Goal: Find specific page/section: Find specific page/section

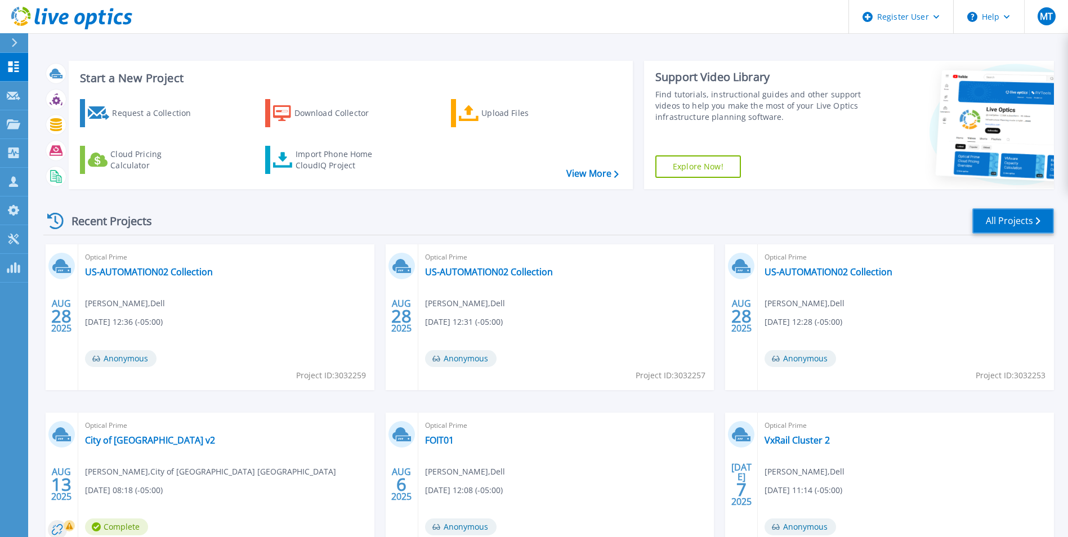
click at [1004, 217] on link "All Projects" at bounding box center [1013, 220] width 82 height 25
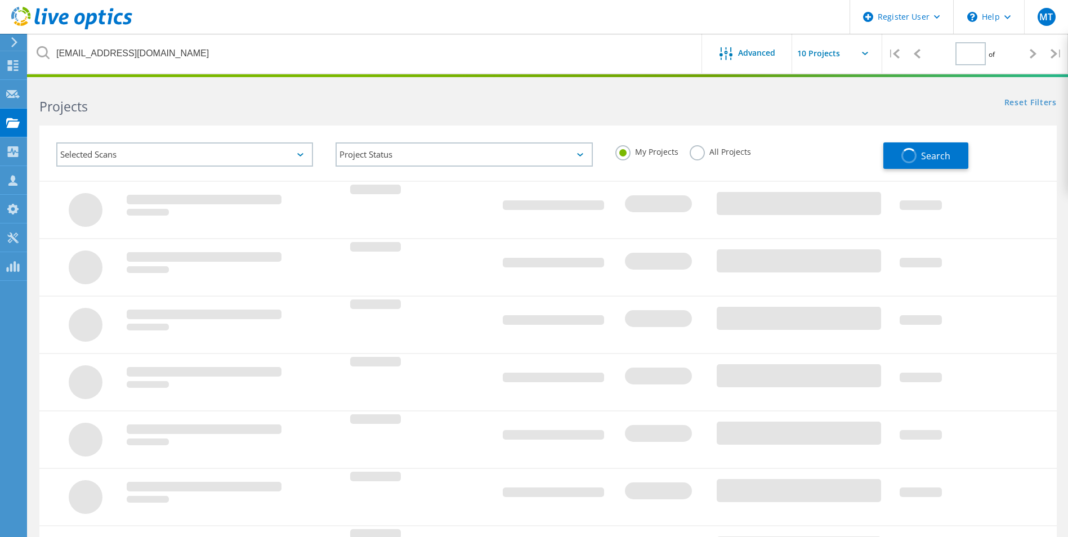
type input "1"
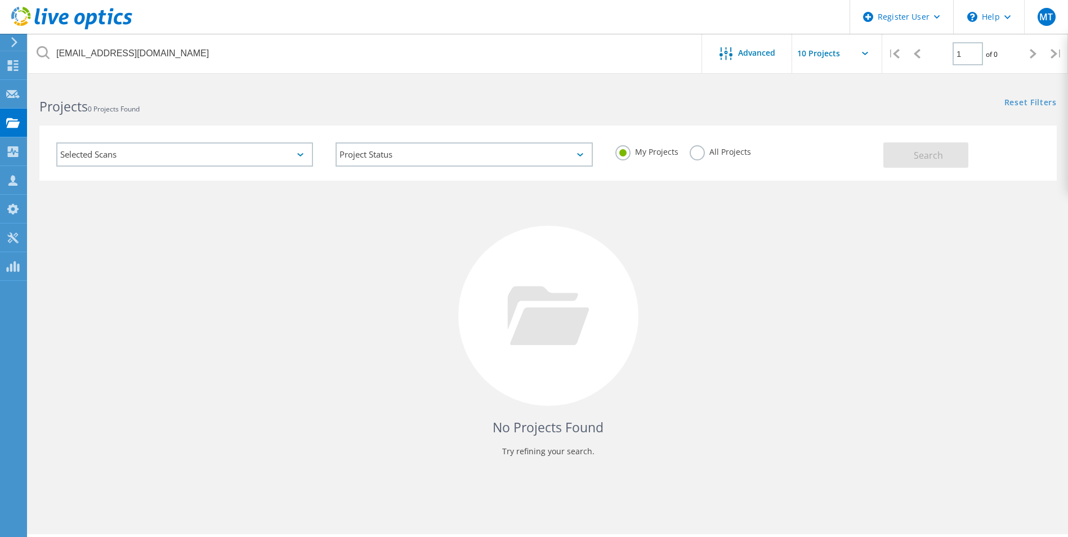
click at [694, 154] on label "All Projects" at bounding box center [720, 150] width 61 height 11
click at [0, 0] on input "All Projects" at bounding box center [0, 0] width 0 height 0
click at [904, 158] on button "Search" at bounding box center [925, 154] width 85 height 25
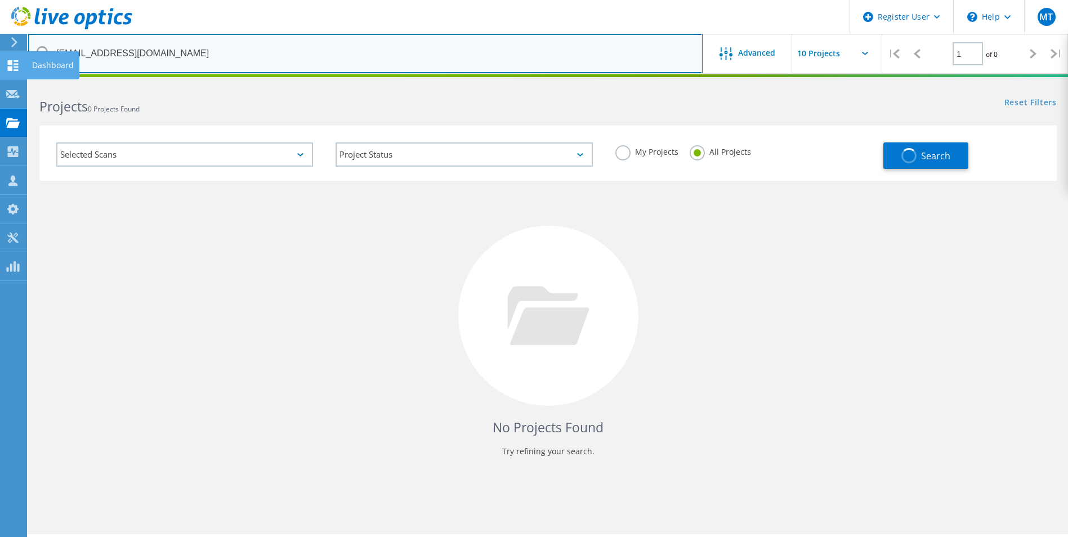
drag, startPoint x: 201, startPoint y: 66, endPoint x: 14, endPoint y: 56, distance: 187.2
click at [14, 82] on div "Register User \n Help Explore Helpful Articles Contact Support MT Dell User [PE…" at bounding box center [534, 325] width 1068 height 486
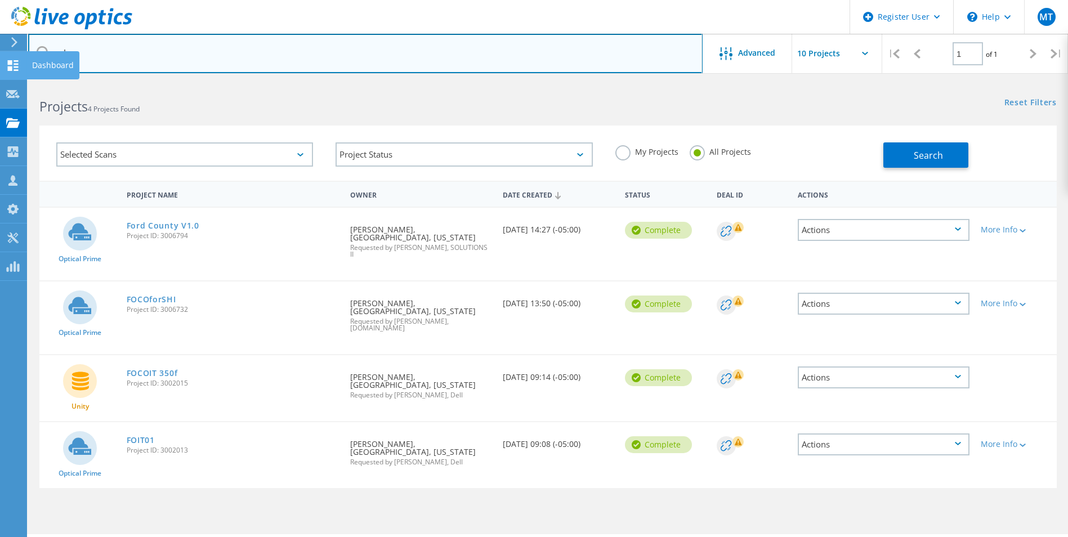
type input "m"
drag, startPoint x: 178, startPoint y: 55, endPoint x: 185, endPoint y: 58, distance: 7.1
click at [179, 56] on input "text" at bounding box center [365, 53] width 674 height 39
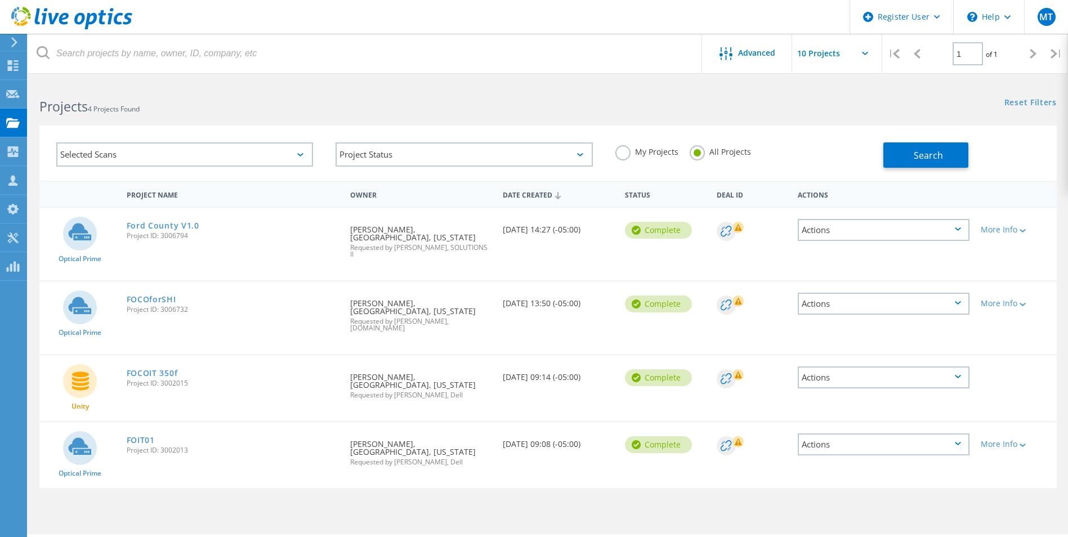
click at [402, 113] on h2 "Projects 4 Projects Found" at bounding box center [287, 106] width 497 height 19
